Goal: Check status: Check status

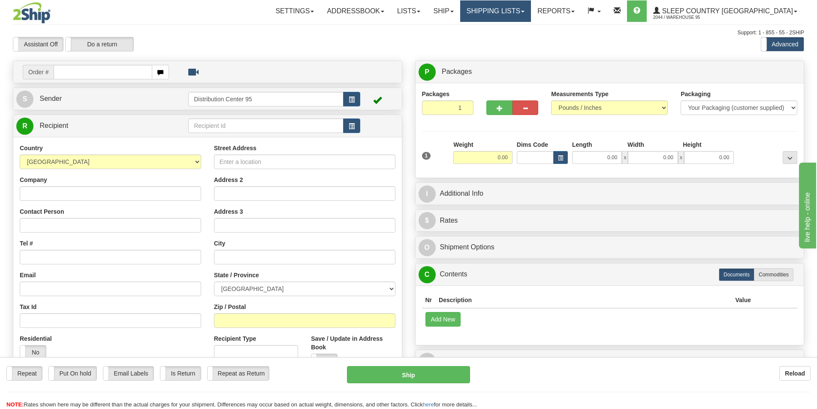
click at [531, 10] on link "Shipping lists" at bounding box center [495, 10] width 71 height 21
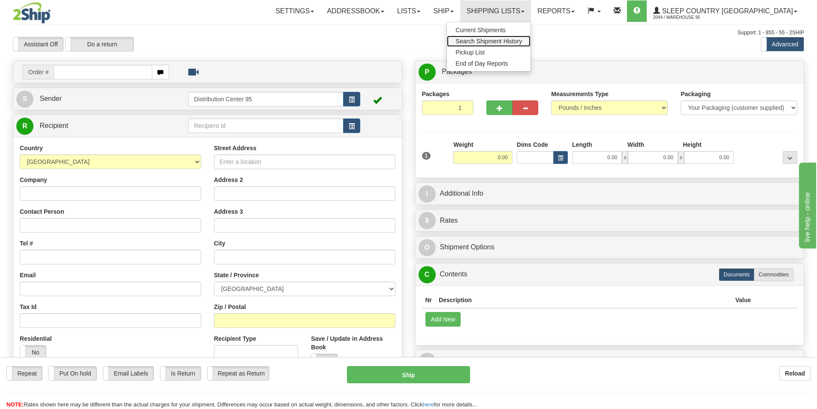
click at [522, 42] on span "Search Shipment History" at bounding box center [489, 41] width 66 height 7
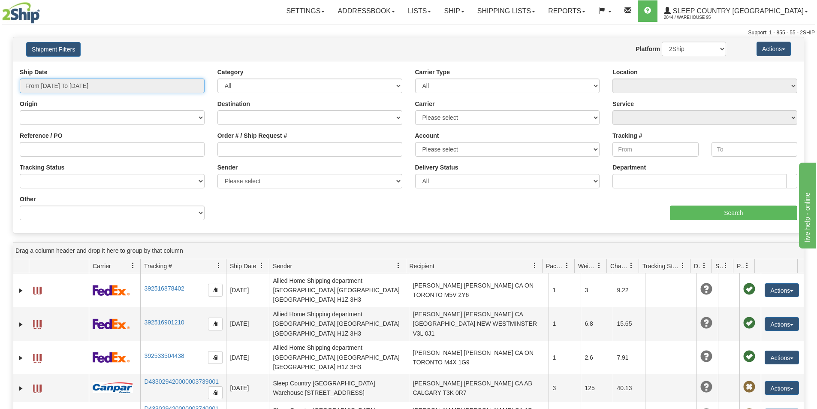
click at [196, 88] on input "From 08/25/2025 To 08/26/2025" at bounding box center [112, 85] width 185 height 15
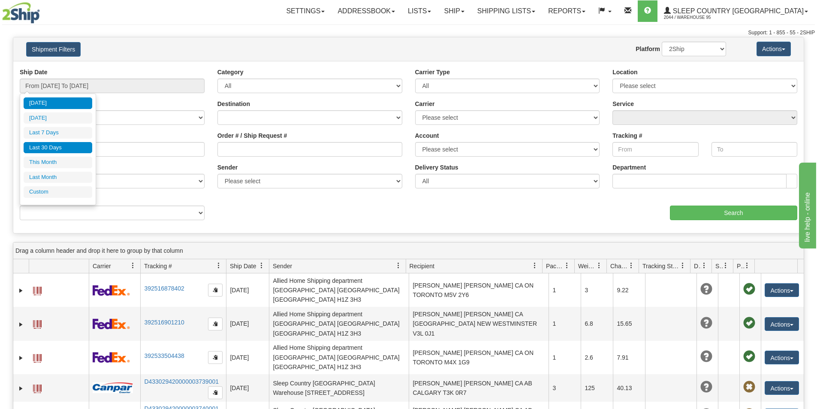
click at [54, 143] on li "Last 30 Days" at bounding box center [58, 148] width 69 height 12
type input "From 07/28/2025 To 08/26/2025"
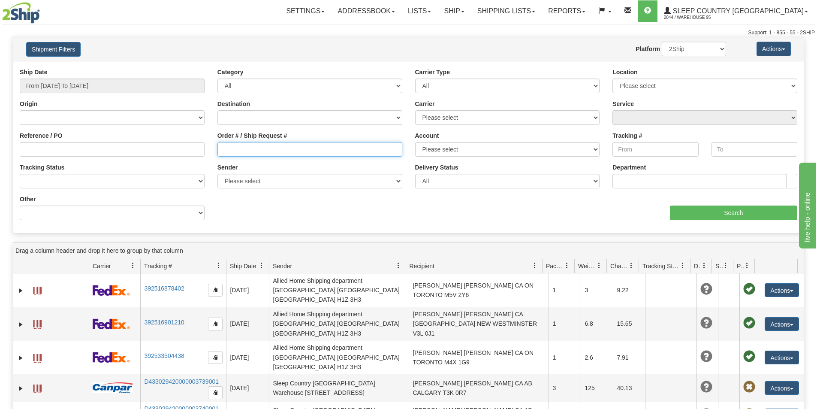
click at [248, 150] on input "Order # / Ship Request #" at bounding box center [309, 149] width 185 height 15
paste input "#9000I021222"
click at [227, 149] on input "#9000I021222" at bounding box center [309, 149] width 185 height 15
type input "9000I021222"
